Goal: Navigation & Orientation: Find specific page/section

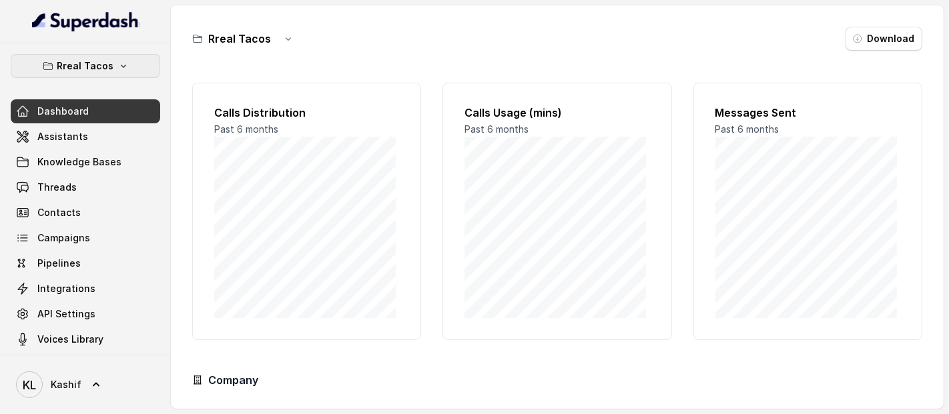
click at [97, 71] on p "Rreal Tacos" at bounding box center [85, 66] width 57 height 16
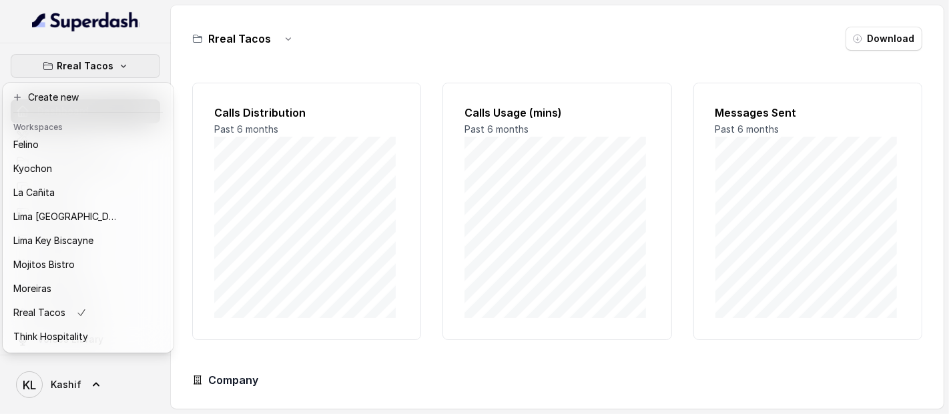
scroll to position [110, 0]
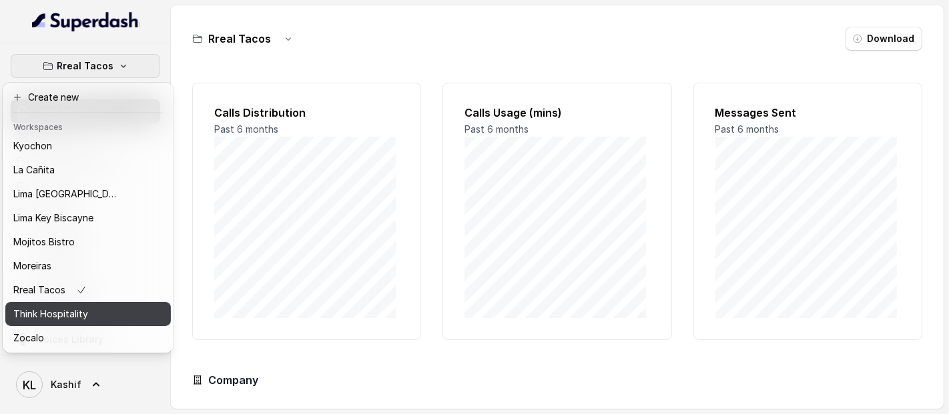
click at [133, 304] on button "Think Hospitality" at bounding box center [87, 314] width 165 height 24
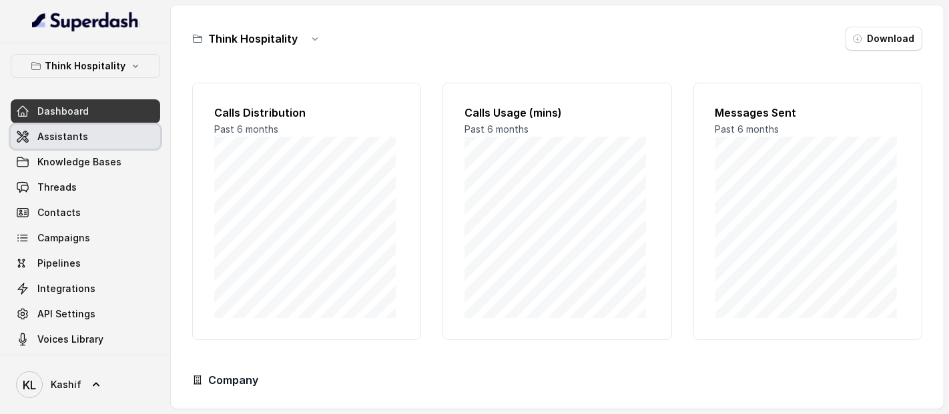
click at [83, 135] on link "Assistants" at bounding box center [85, 137] width 149 height 24
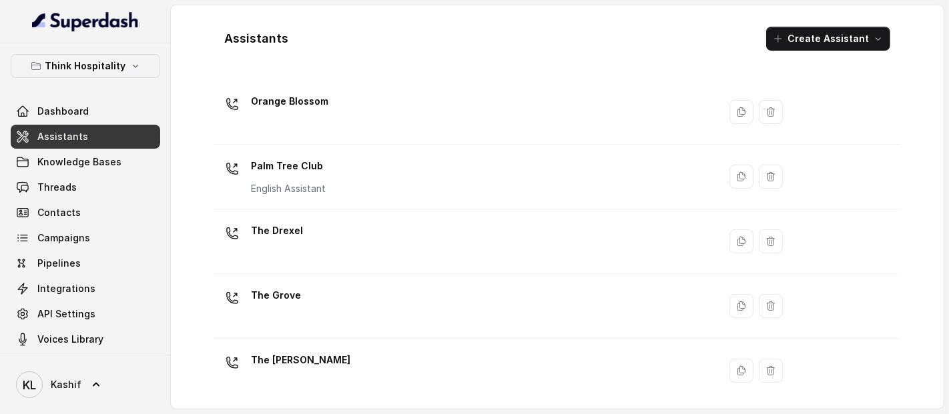
scroll to position [420, 0]
click at [127, 72] on button "Think Hospitality" at bounding box center [85, 66] width 149 height 24
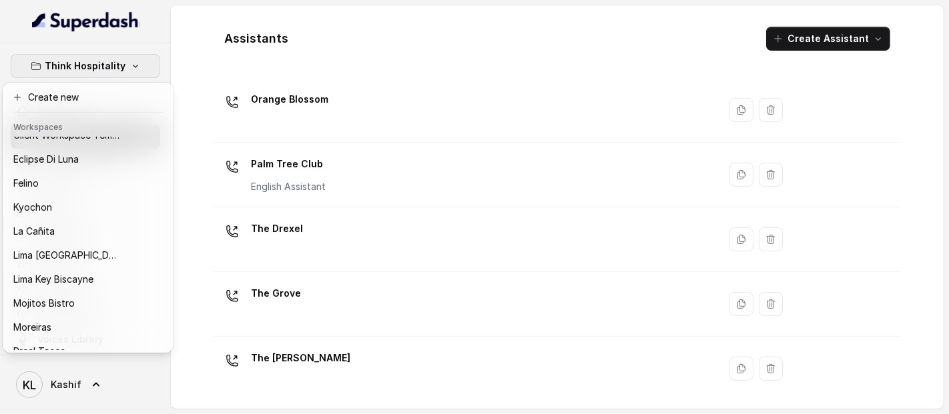
scroll to position [30, 0]
